Goal: Information Seeking & Learning: Find specific page/section

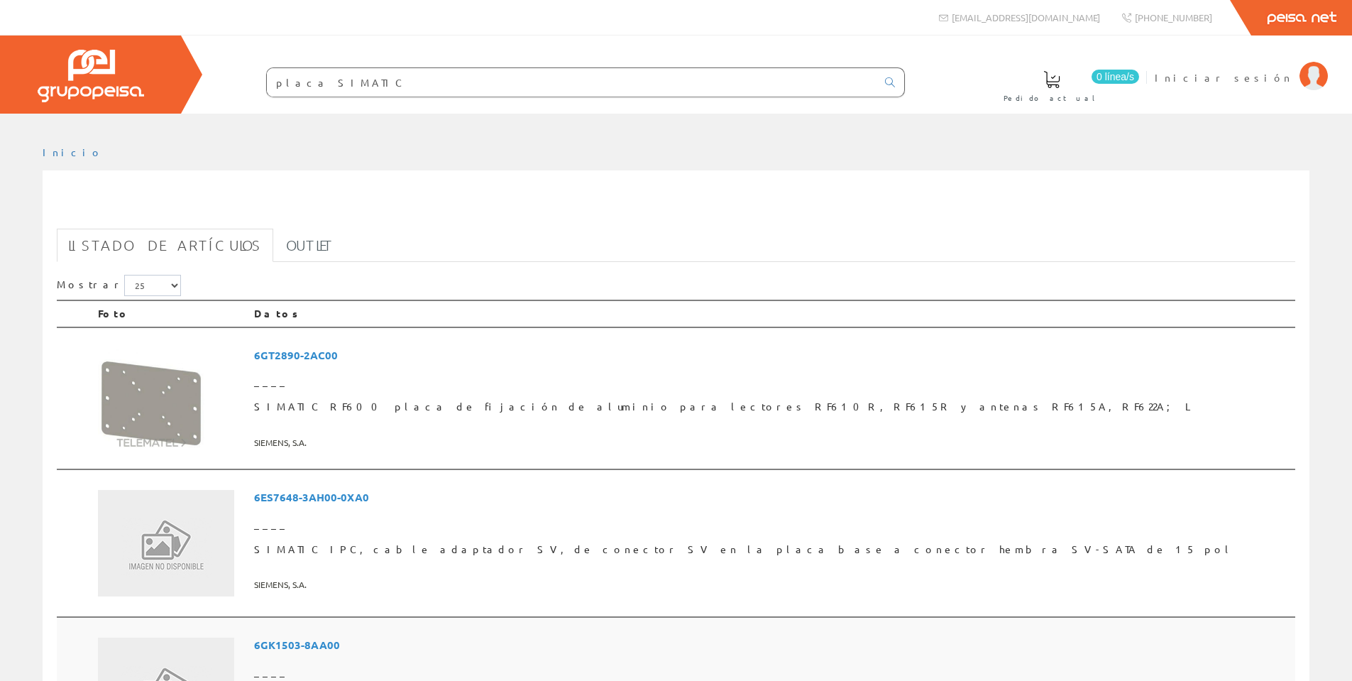
scroll to position [568, 0]
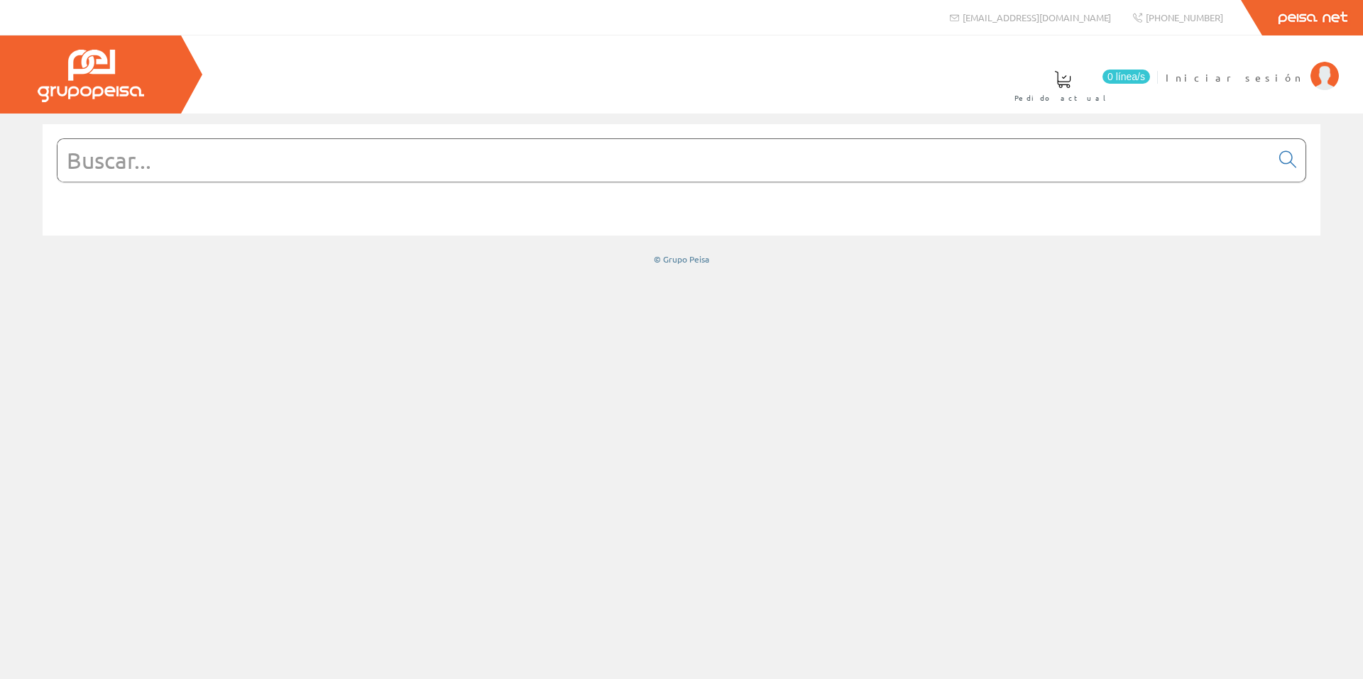
click at [403, 172] on input "text" at bounding box center [664, 160] width 1213 height 43
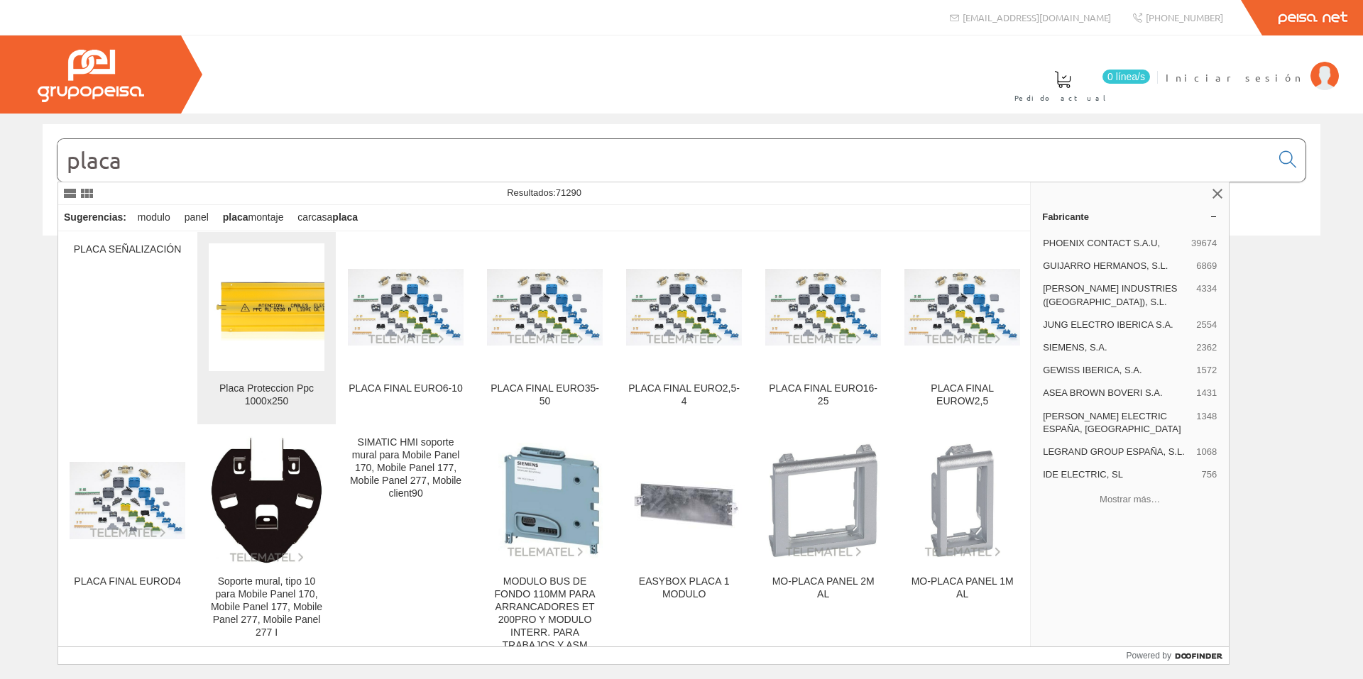
type input "placa"
click at [274, 309] on img at bounding box center [267, 307] width 116 height 67
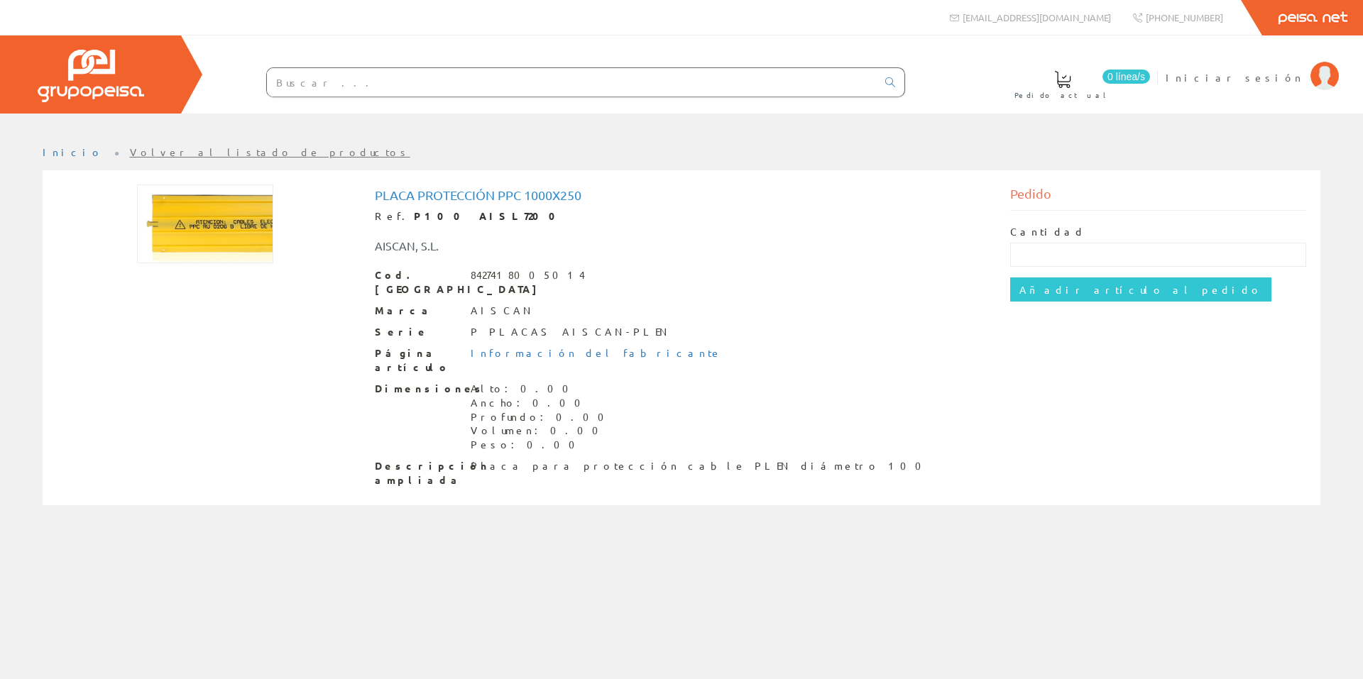
click at [130, 153] on link "Volver al listado de productos" at bounding box center [270, 152] width 280 height 13
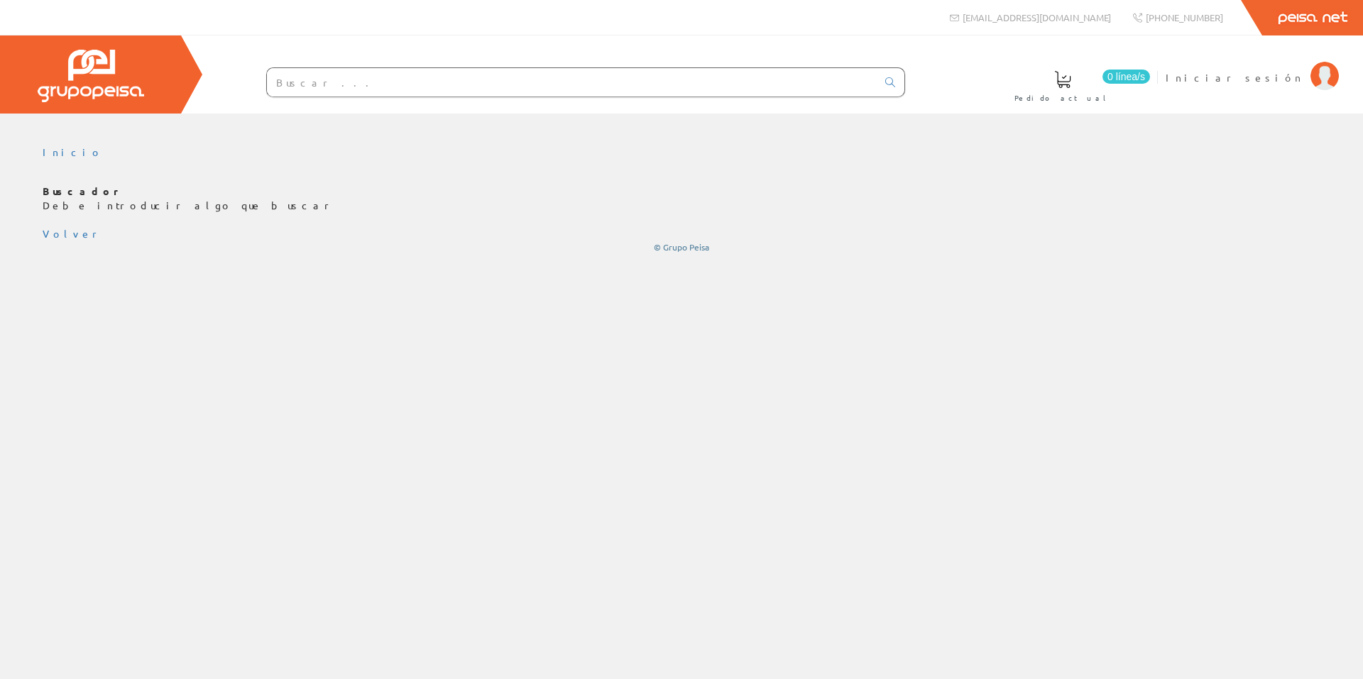
click at [333, 88] on input "text" at bounding box center [572, 82] width 610 height 28
type input "conl0110"
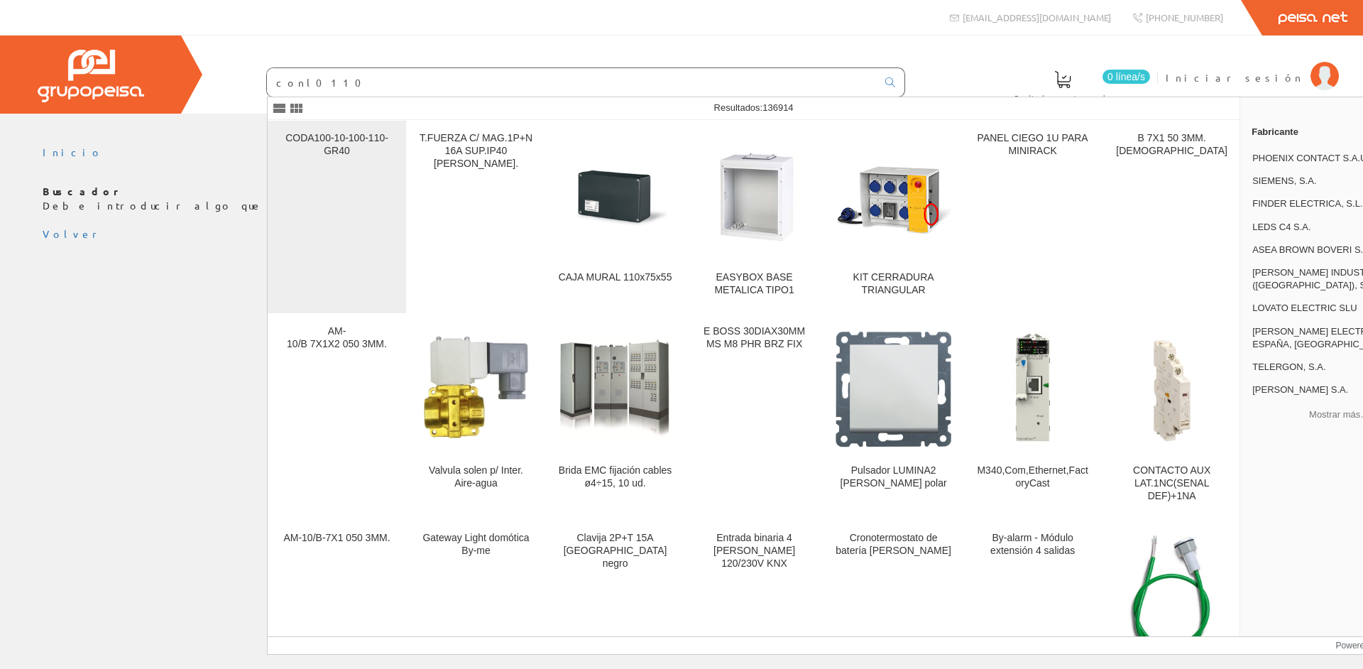
click at [359, 151] on div "CODA100-10-100-110-GR40" at bounding box center [337, 145] width 116 height 26
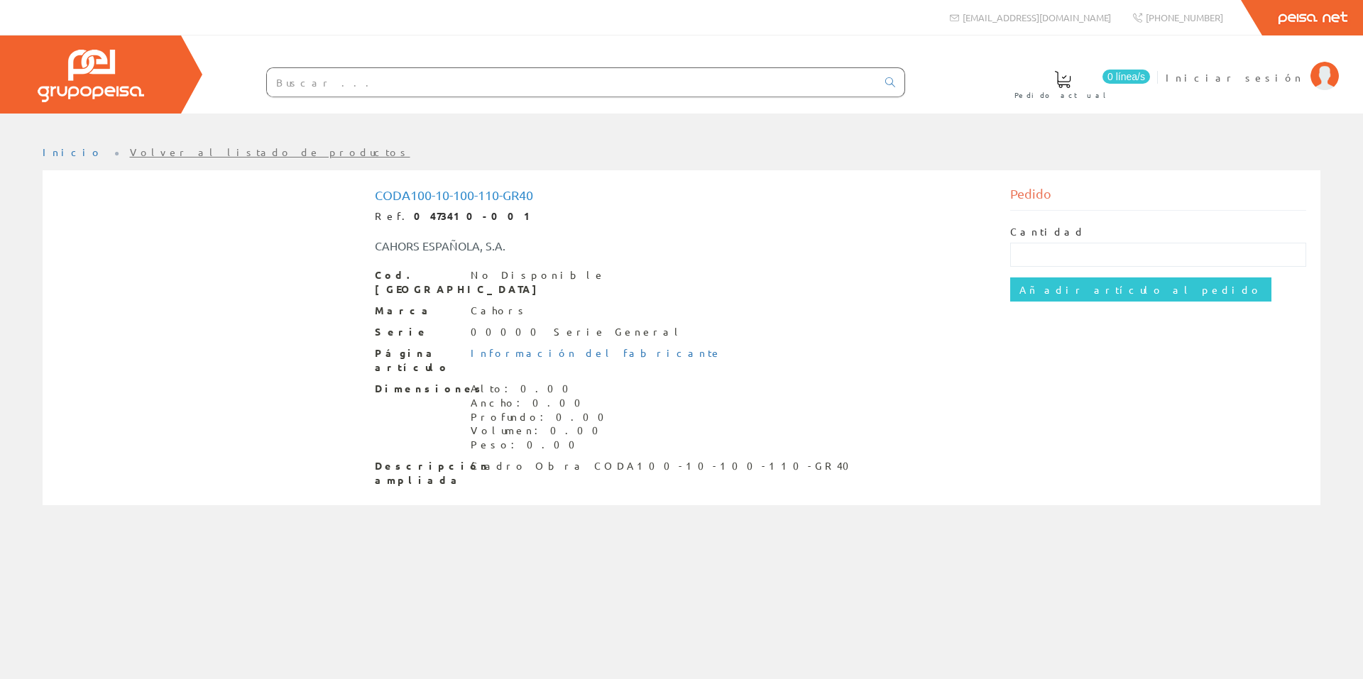
click at [338, 83] on input "text" at bounding box center [572, 82] width 610 height 28
type input "conl0110"
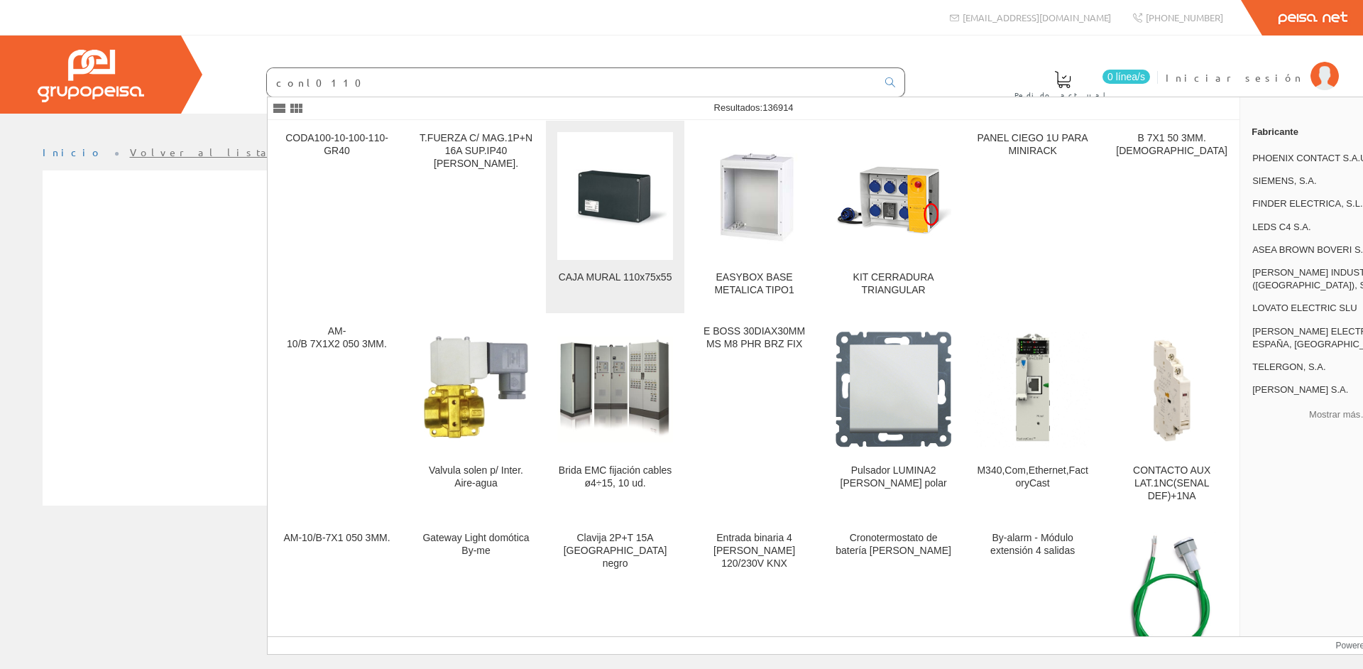
click at [625, 190] on img at bounding box center [615, 196] width 116 height 116
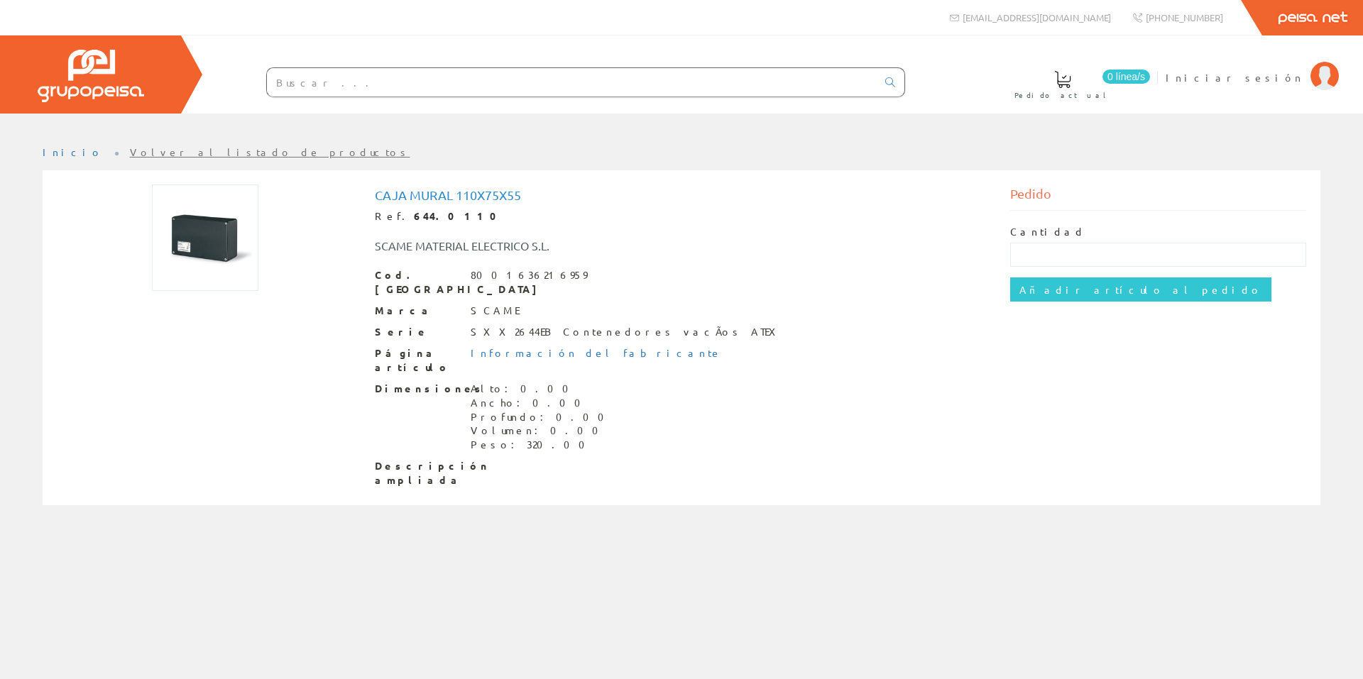
click at [345, 80] on input "text" at bounding box center [572, 82] width 610 height 28
type input "pinz0227"
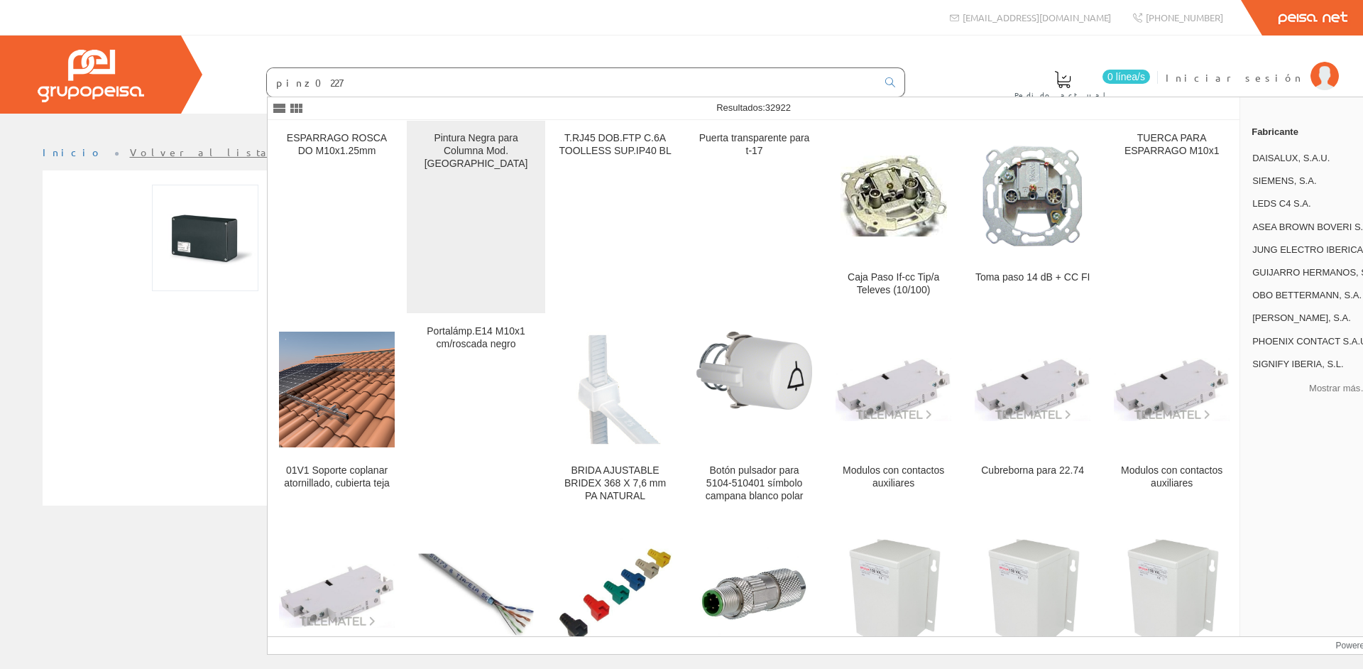
click at [481, 159] on div "Pintura Negra para Columna Mod. [GEOGRAPHIC_DATA]" at bounding box center [476, 217] width 116 height 170
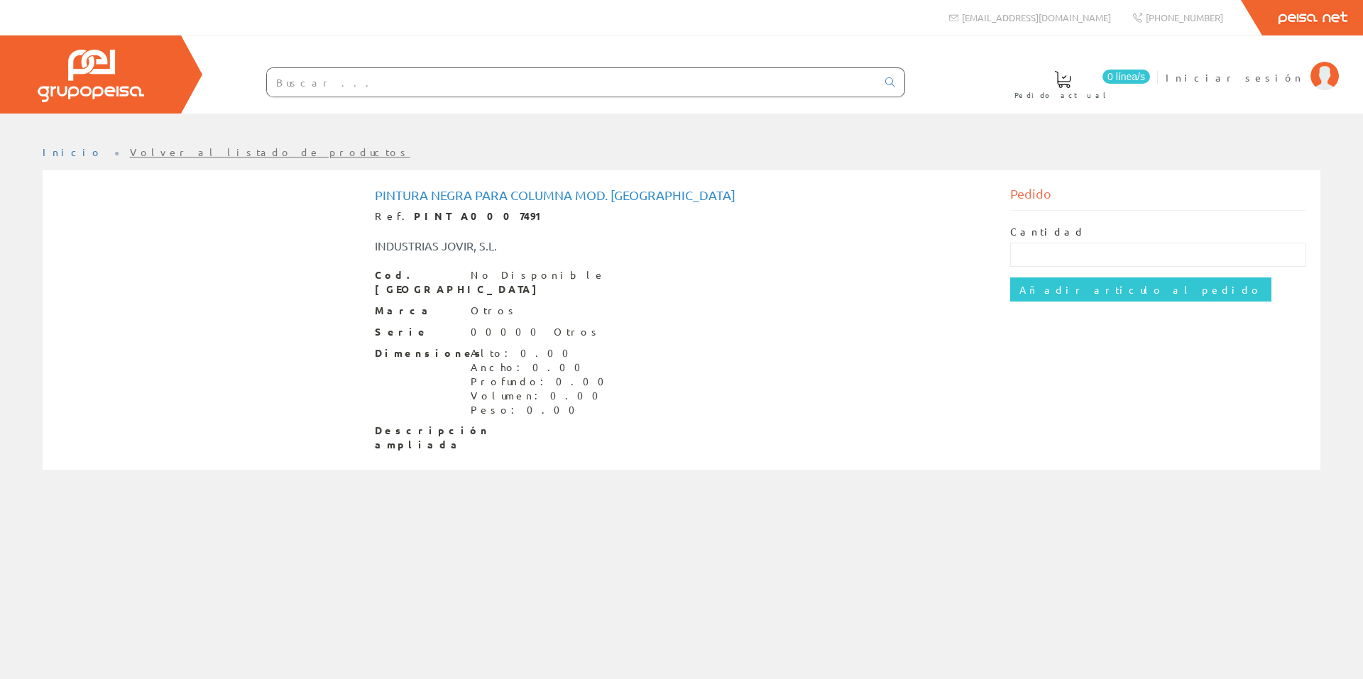
click at [357, 77] on input "text" at bounding box center [572, 82] width 610 height 28
type input "magnetotérmico"
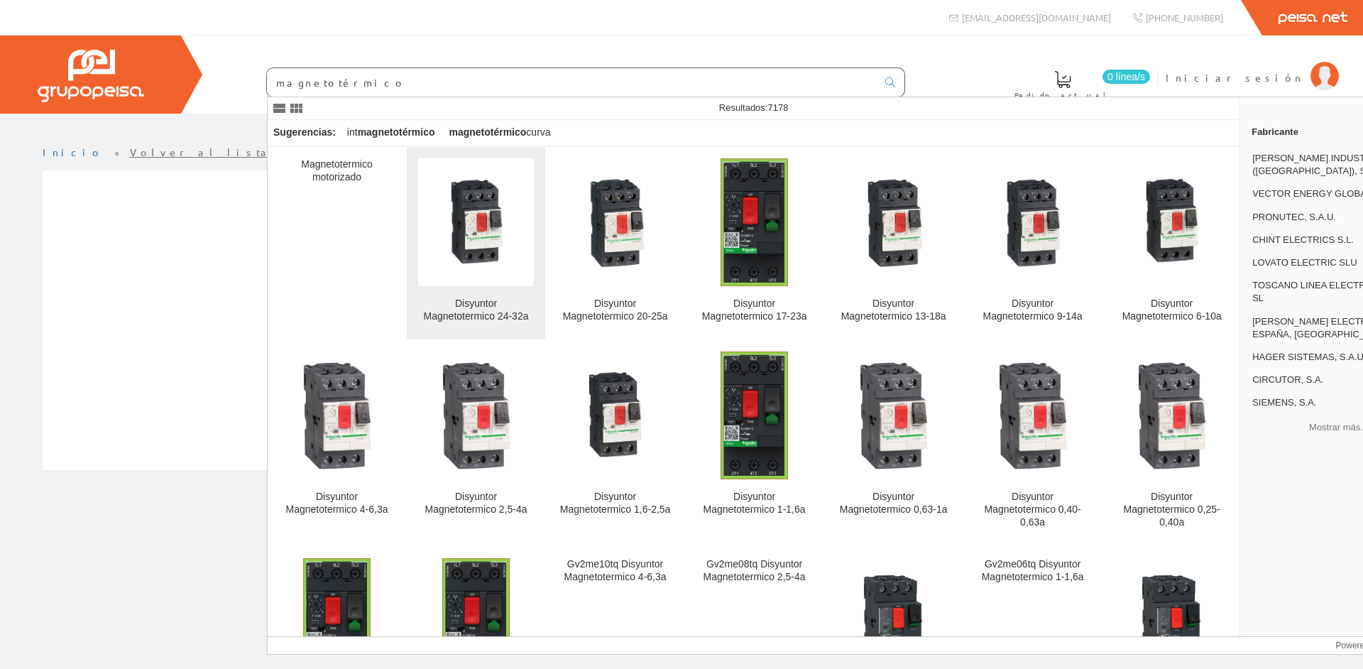
click at [471, 225] on img at bounding box center [476, 222] width 116 height 116
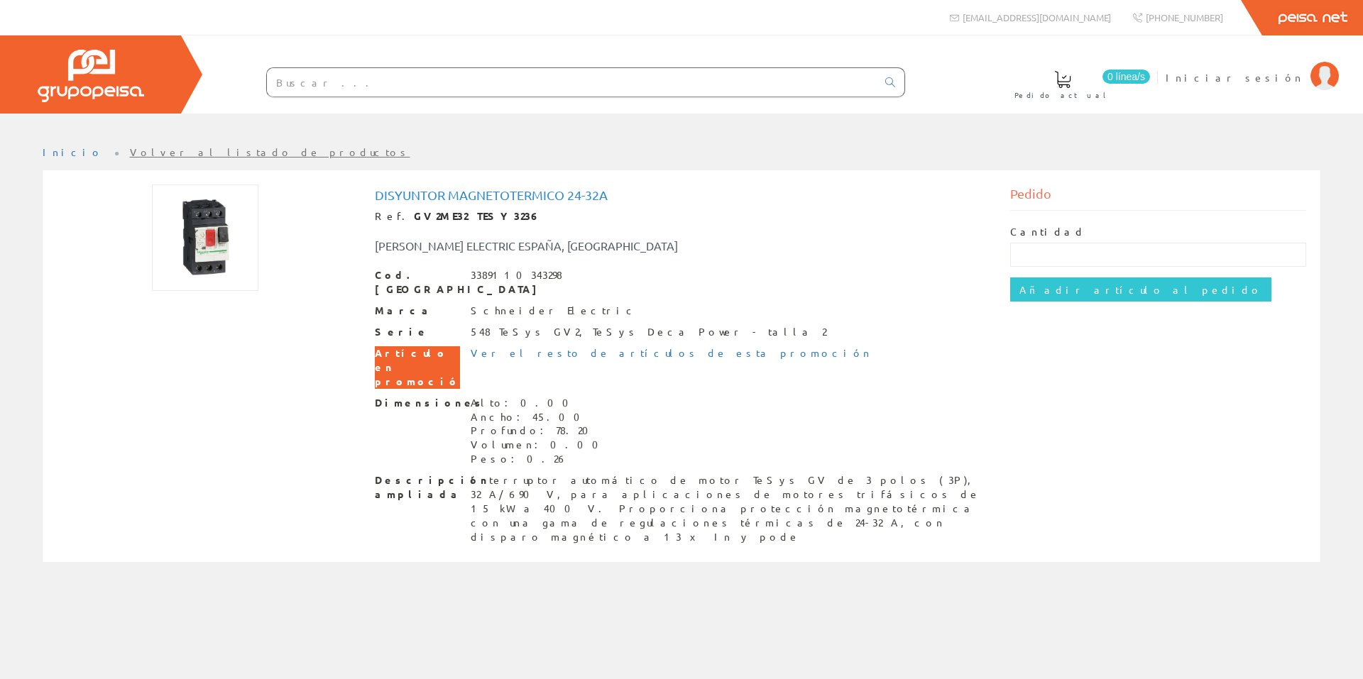
click at [349, 77] on input "text" at bounding box center [572, 82] width 610 height 28
type input "placa guijarro"
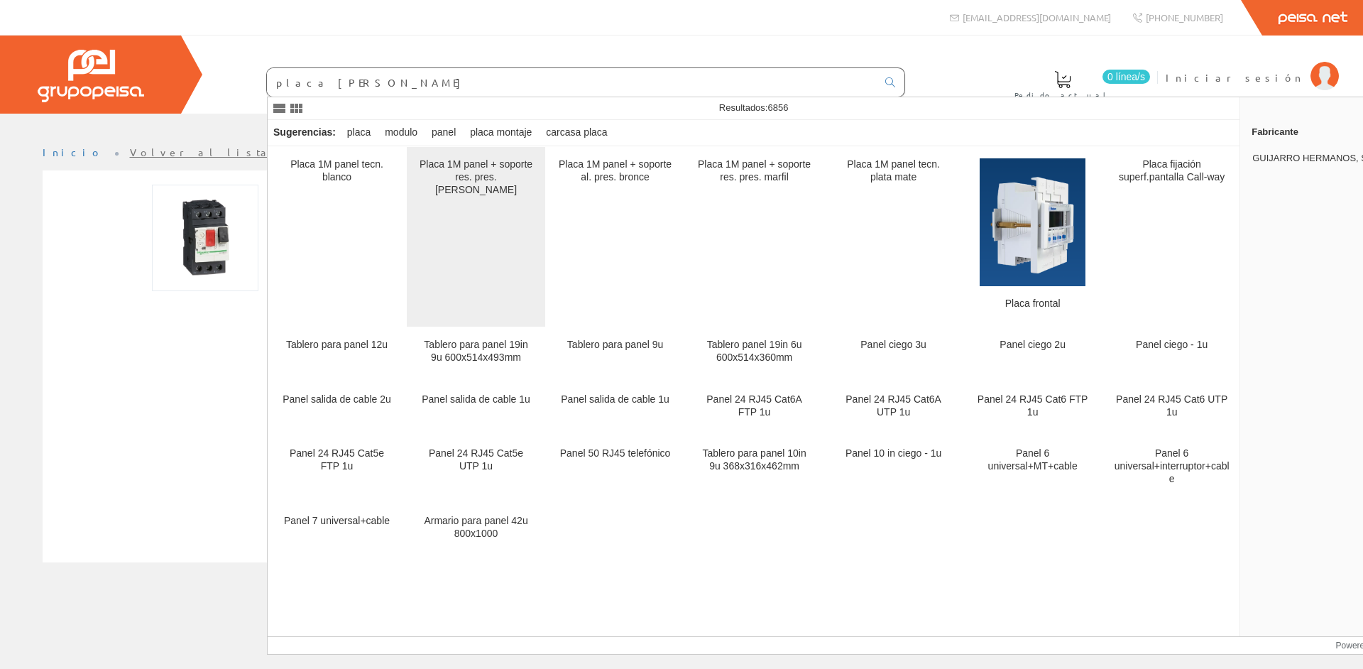
click at [489, 177] on div "Placa 1M panel + soporte res. pres. blanco" at bounding box center [476, 177] width 116 height 38
